Goal: Information Seeking & Learning: Learn about a topic

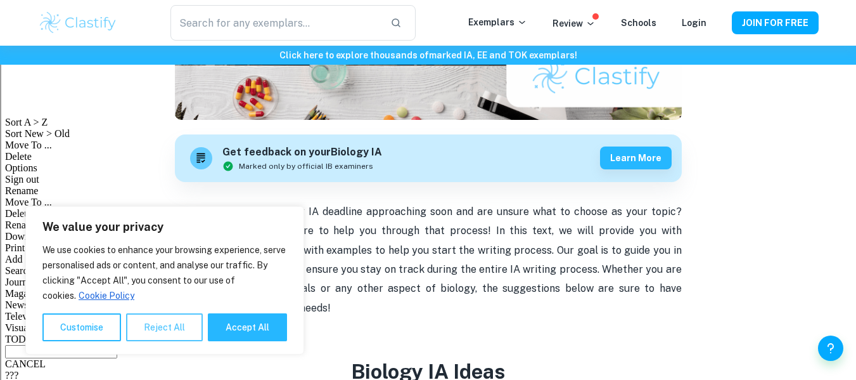
click at [141, 333] on button "Reject All" at bounding box center [164, 327] width 77 height 28
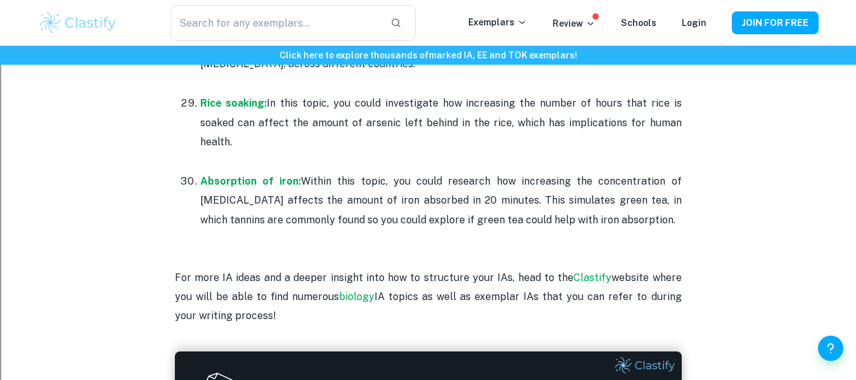
scroll to position [2913, 0]
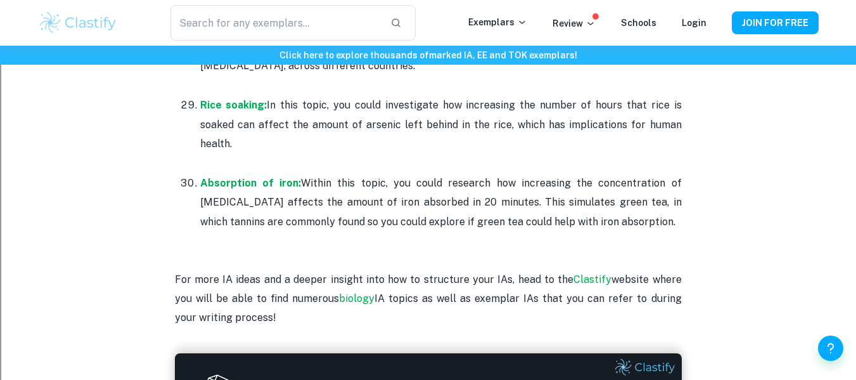
click at [582, 231] on p at bounding box center [428, 240] width 507 height 19
click at [268, 177] on strong "Absorption of iron:" at bounding box center [250, 183] width 101 height 12
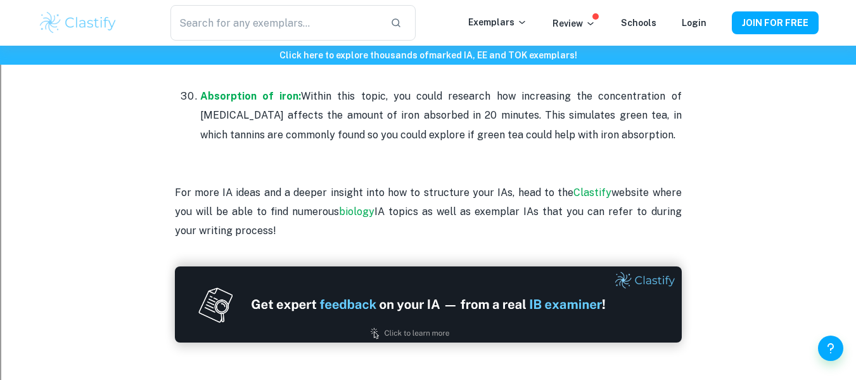
scroll to position [2998, 0]
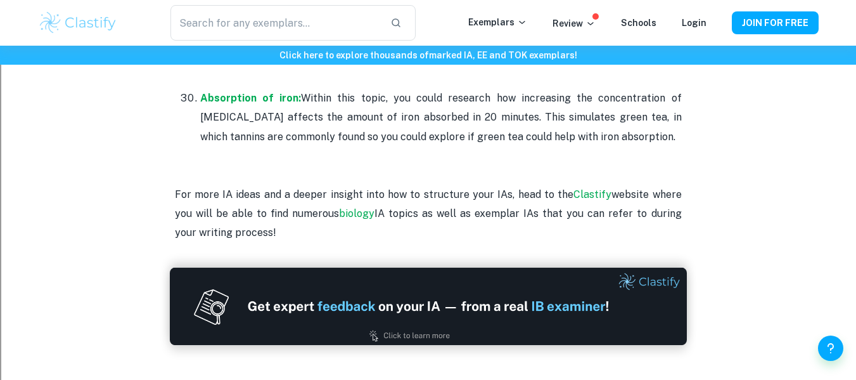
click at [522, 271] on img at bounding box center [428, 305] width 517 height 77
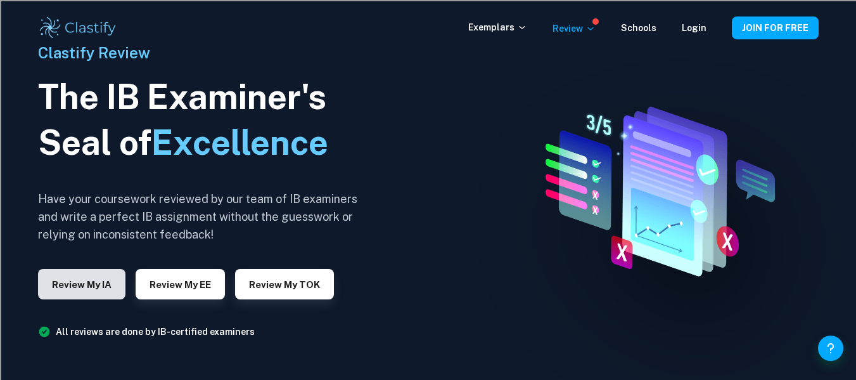
click at [101, 290] on button "Review my IA" at bounding box center [81, 284] width 87 height 30
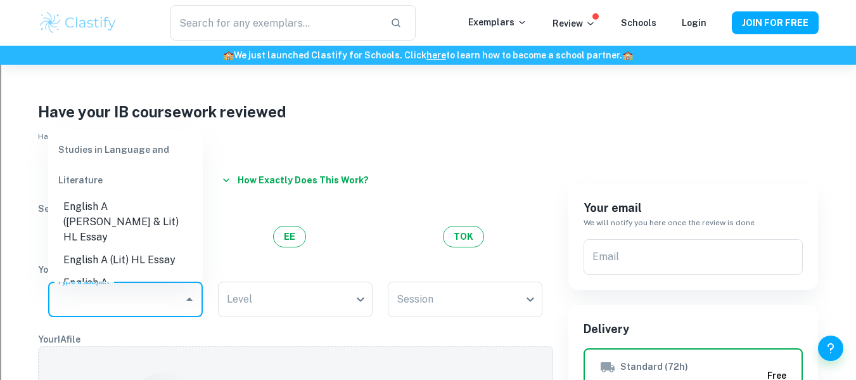
click at [124, 298] on input "Type a subject" at bounding box center [116, 299] width 124 height 24
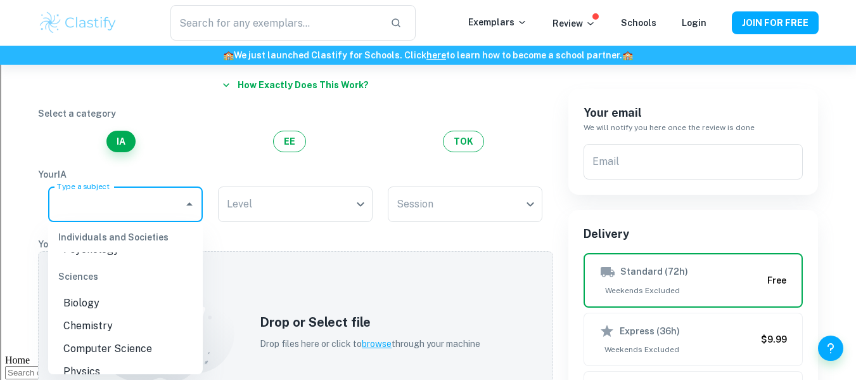
scroll to position [379, 0]
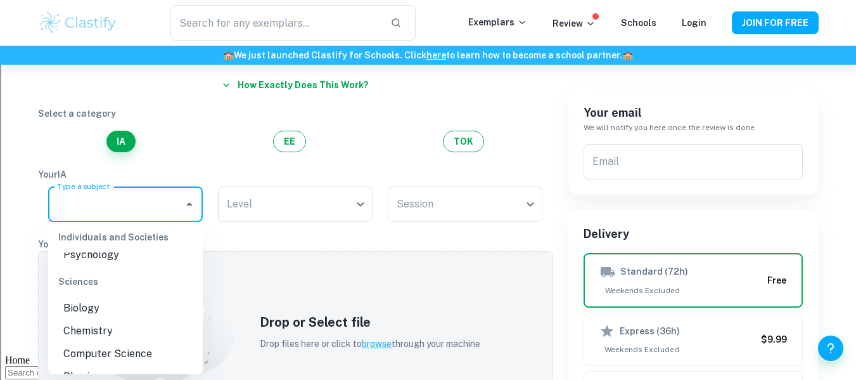
click at [86, 297] on li "Biology" at bounding box center [125, 308] width 155 height 23
type input "Biology"
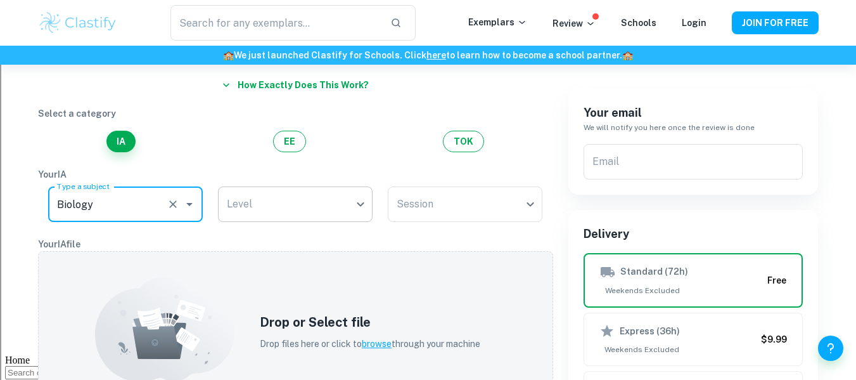
click at [246, 197] on body "We value your privacy We use cookies to enhance your browsing experience, serve…" at bounding box center [428, 160] width 856 height 380
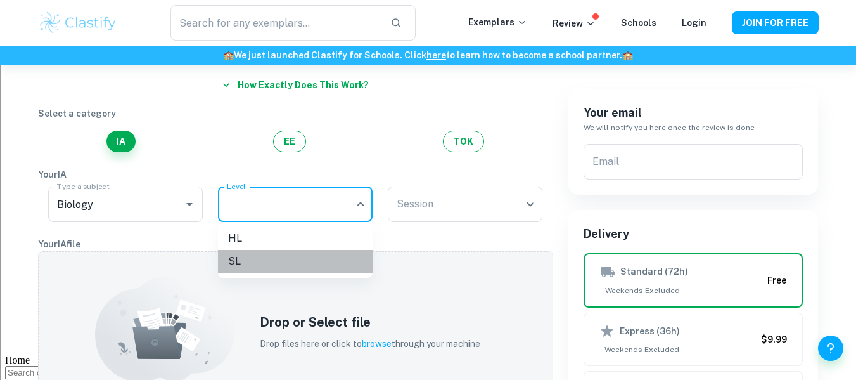
click at [248, 260] on li "SL" at bounding box center [295, 261] width 155 height 23
type input "SL"
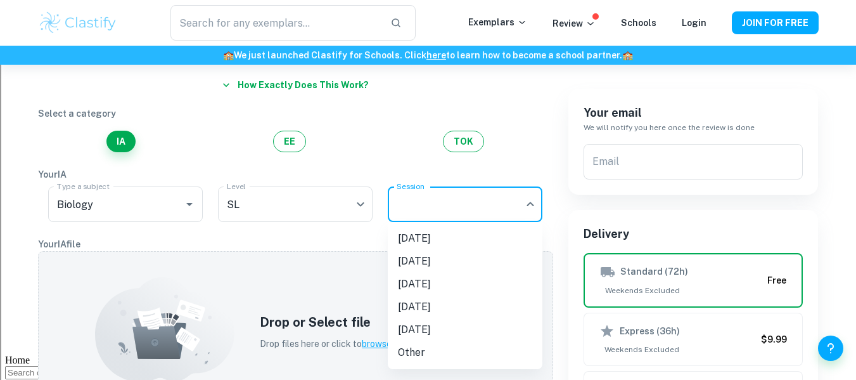
click at [402, 210] on body "We value your privacy We use cookies to enhance your browsing experience, serve…" at bounding box center [428, 160] width 856 height 380
click at [473, 256] on li "November 2025" at bounding box center [465, 261] width 155 height 23
type input "N25"
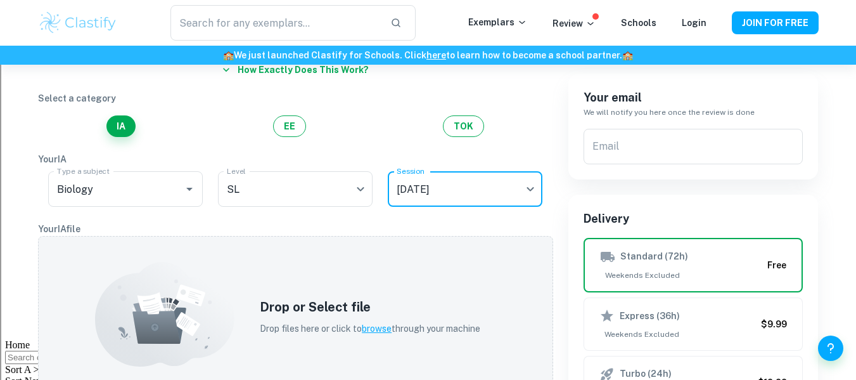
scroll to position [0, 0]
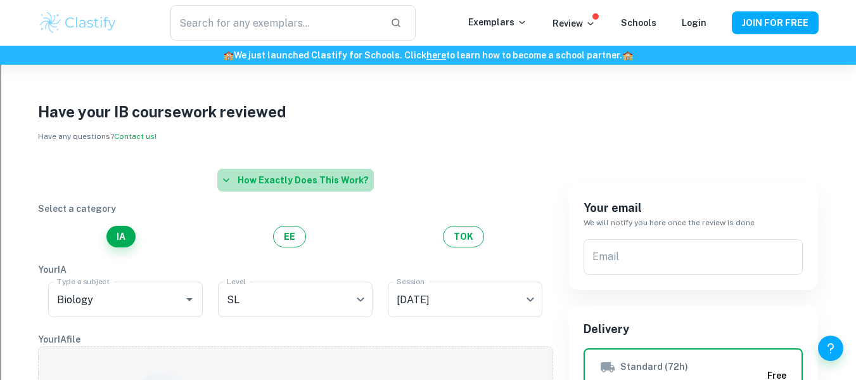
click at [310, 184] on button "How exactly does this work?" at bounding box center [295, 180] width 157 height 23
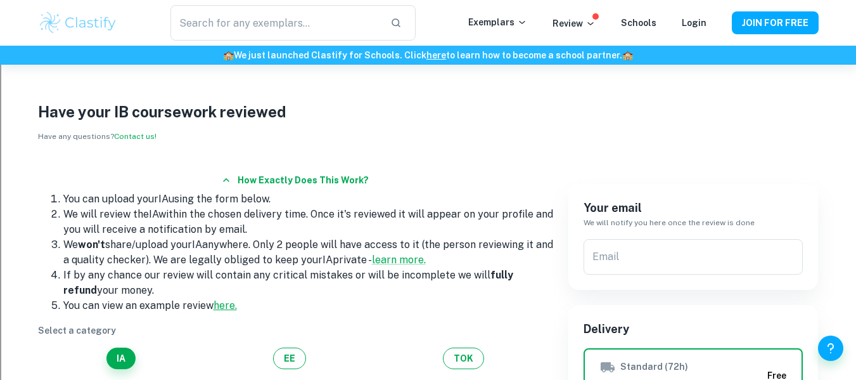
click at [224, 304] on link "here." at bounding box center [225, 305] width 23 height 12
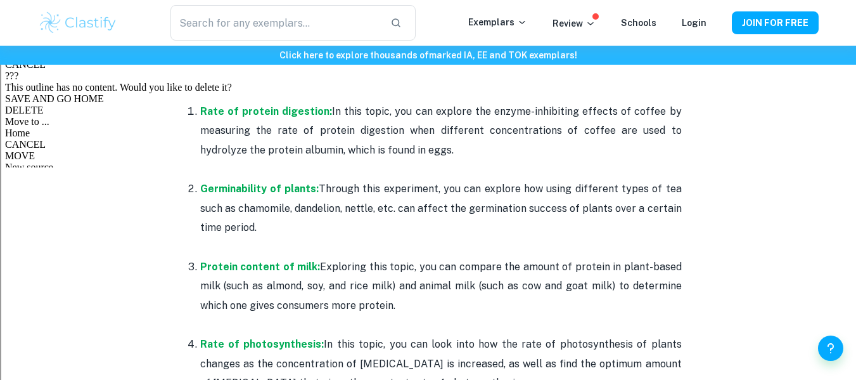
scroll to position [638, 0]
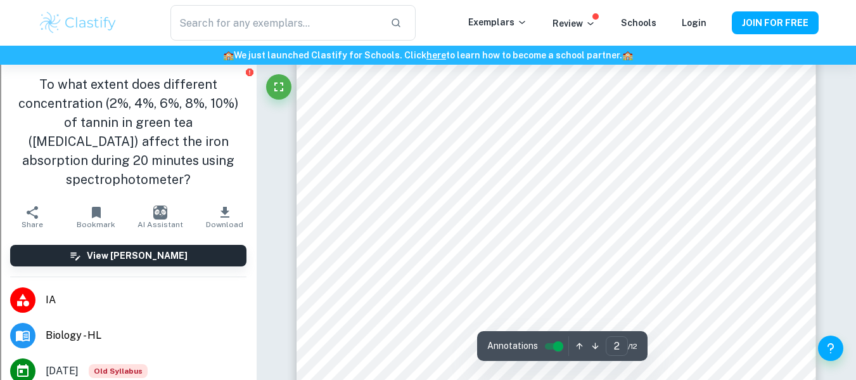
scroll to position [922, 0]
type input "1"
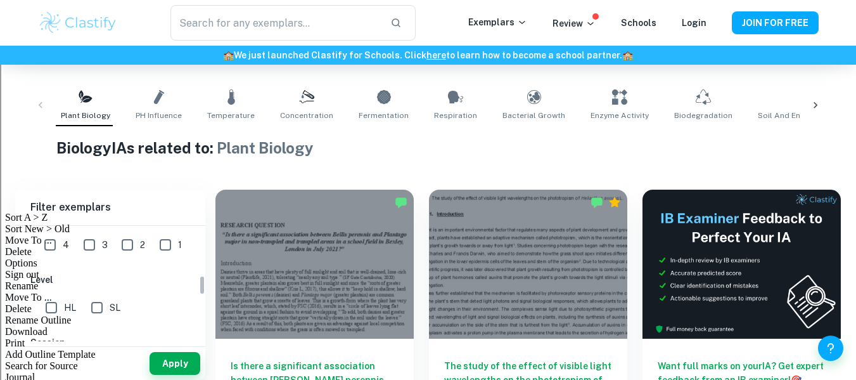
scroll to position [290, 0]
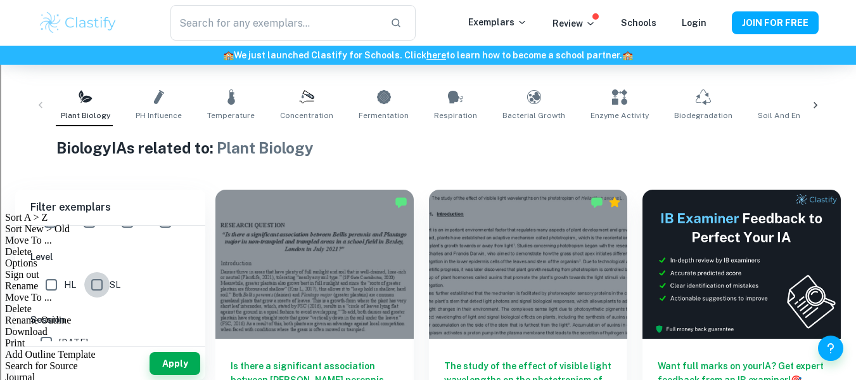
click at [102, 288] on input "SL" at bounding box center [96, 284] width 25 height 25
checkbox input "true"
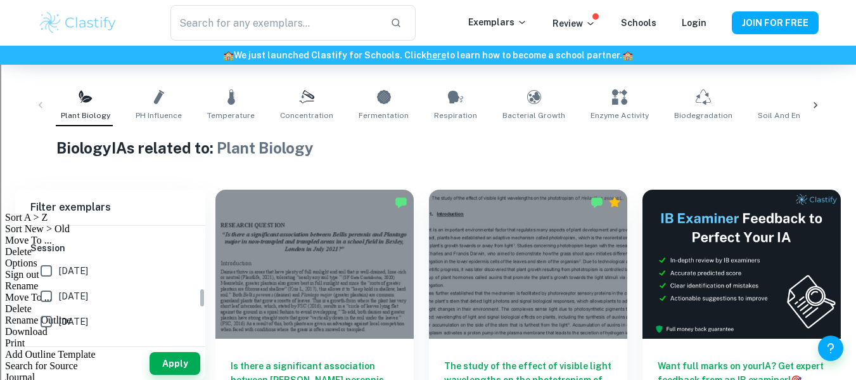
scroll to position [363, 0]
click at [186, 363] on button "Apply" at bounding box center [175, 363] width 51 height 23
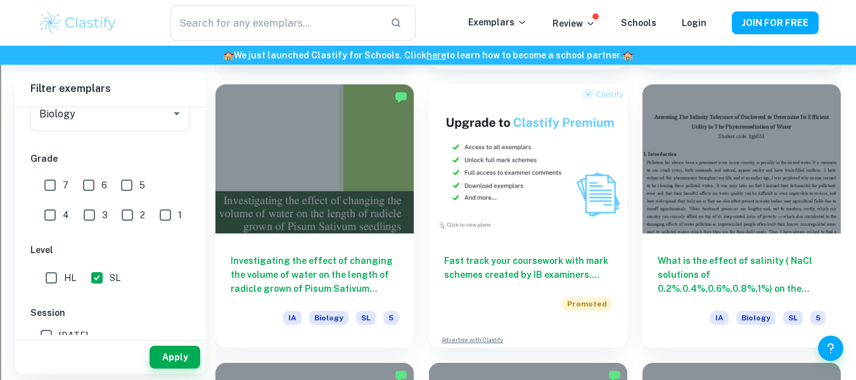
scroll to position [2290, 0]
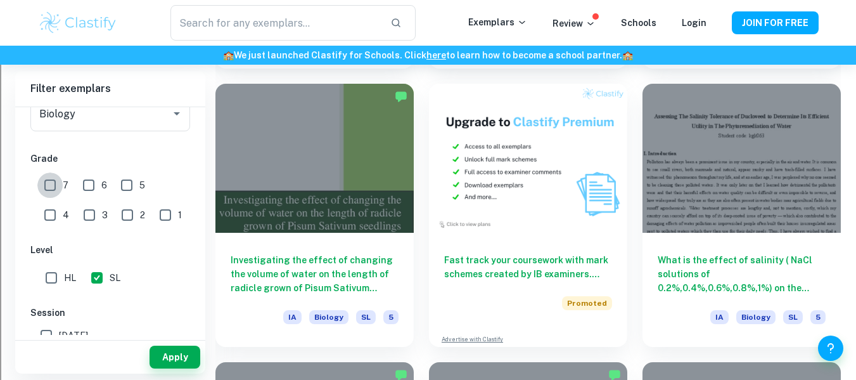
click at [49, 179] on input "7" at bounding box center [49, 184] width 25 height 25
checkbox input "true"
click at [94, 194] on input "6" at bounding box center [88, 184] width 25 height 25
checkbox input "true"
click at [176, 351] on button "Apply" at bounding box center [175, 356] width 51 height 23
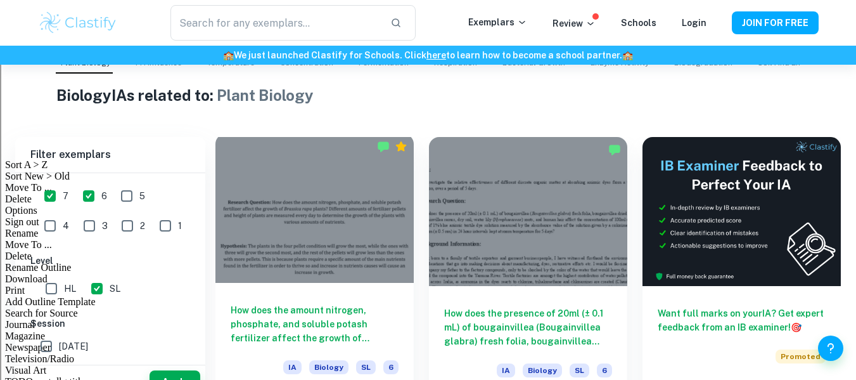
scroll to position [319, 0]
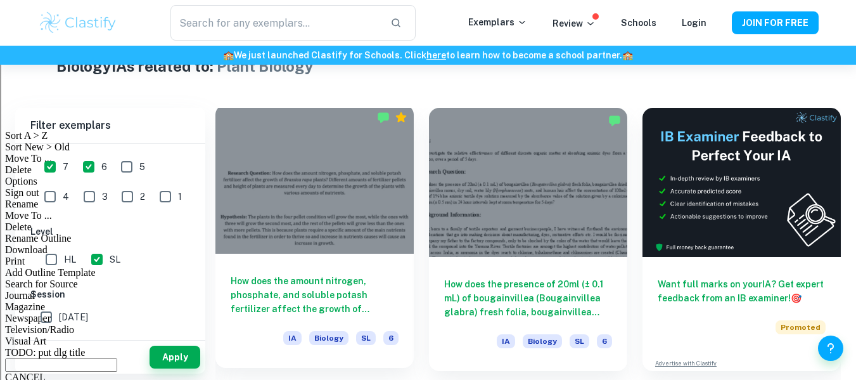
click at [309, 279] on h6 "How does the amount nitrogen, phosphate, and soluble potash fertilizer affect t…" at bounding box center [315, 295] width 168 height 42
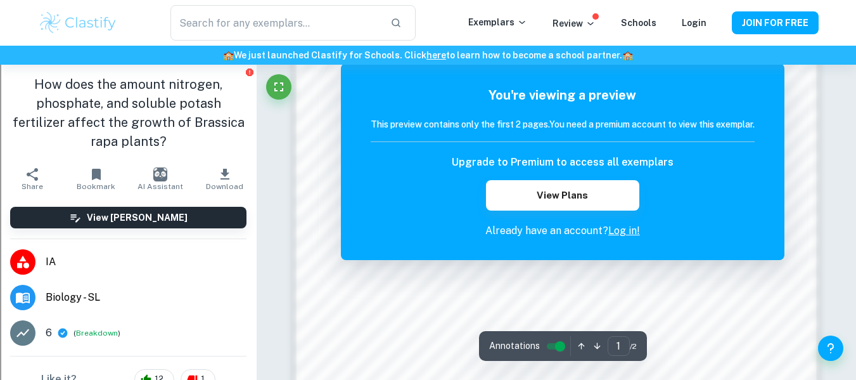
scroll to position [952, 0]
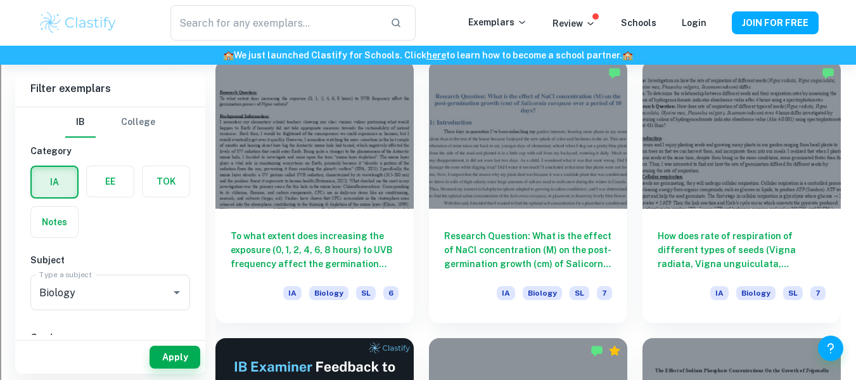
scroll to position [1758, 0]
